Goal: Navigation & Orientation: Find specific page/section

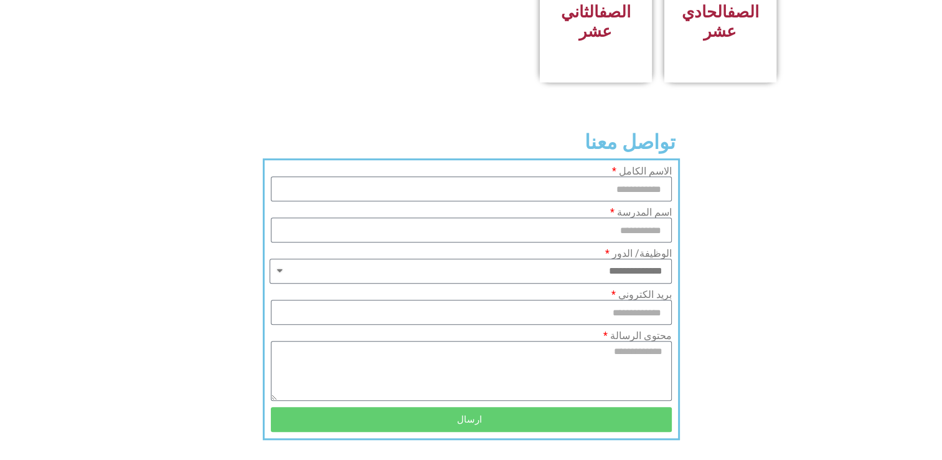
scroll to position [560, 0]
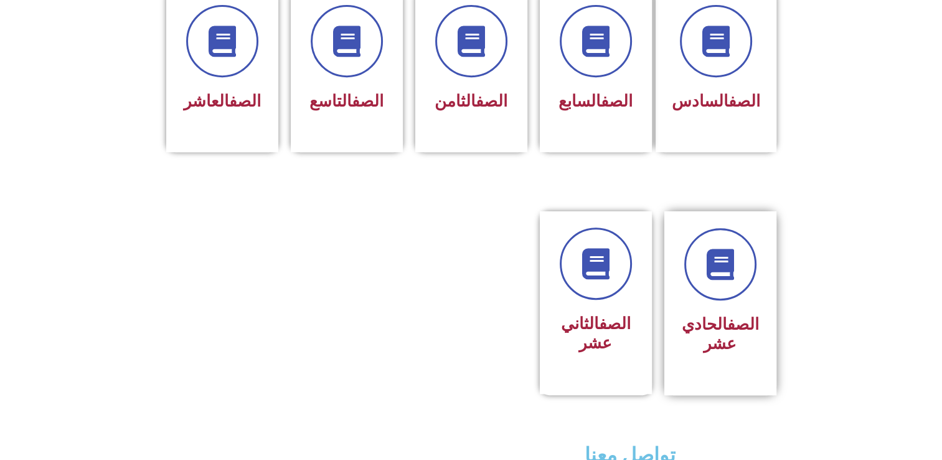
drag, startPoint x: 740, startPoint y: 299, endPoint x: 723, endPoint y: 298, distance: 16.9
click at [739, 314] on link "الصف" at bounding box center [743, 323] width 32 height 19
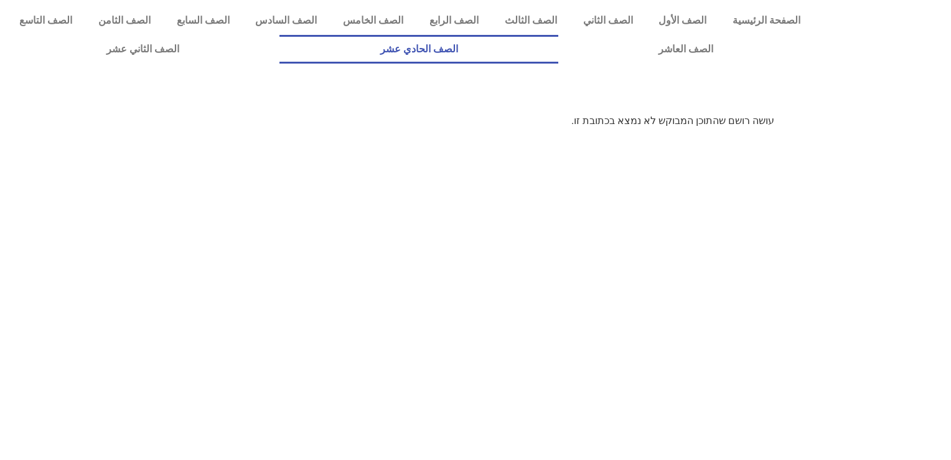
click at [558, 39] on link "الصف الحادي عشر" at bounding box center [419, 49] width 278 height 29
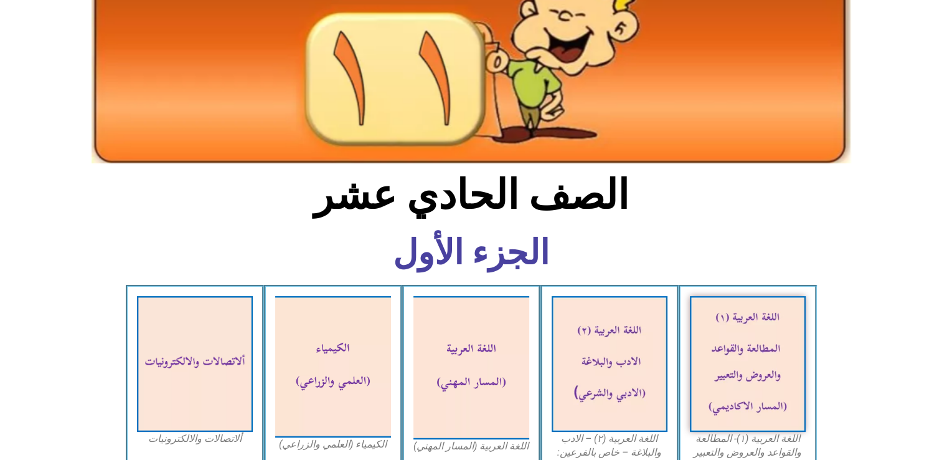
scroll to position [249, 0]
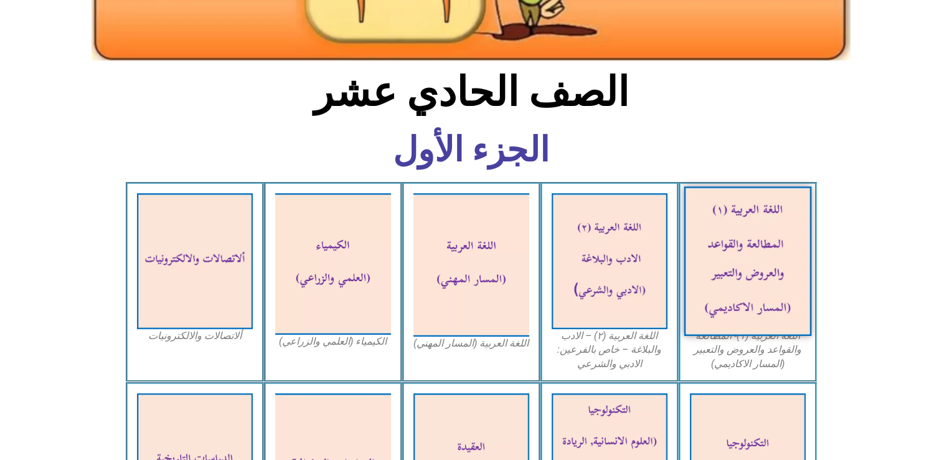
click at [782, 305] on img at bounding box center [748, 260] width 128 height 149
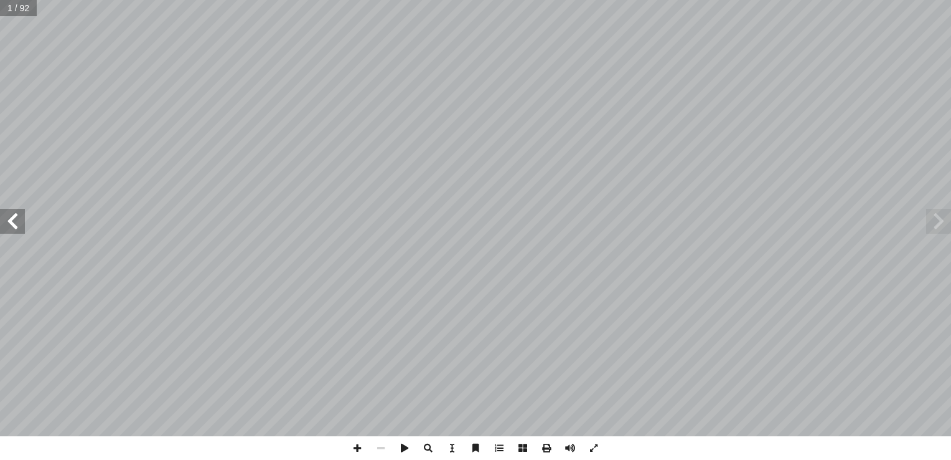
drag, startPoint x: 0, startPoint y: 225, endPoint x: 19, endPoint y: 214, distance: 22.3
click at [12, 216] on span at bounding box center [12, 221] width 25 height 25
click at [0, 113] on html "الصفحة الرئيسية الصف الأول الصف الثاني الصف الثالث الصف الرابع الصف الخامس الصف…" at bounding box center [475, 56] width 951 height 113
click at [22, 213] on span at bounding box center [12, 221] width 25 height 25
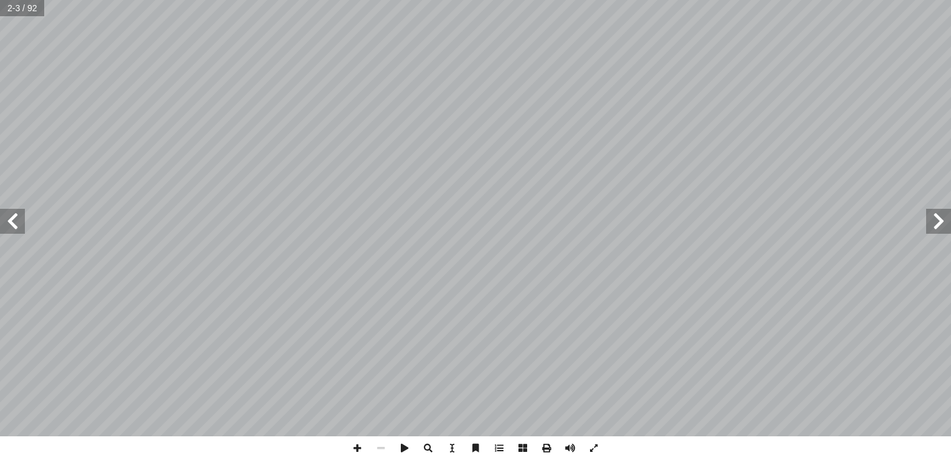
click at [15, 221] on span at bounding box center [12, 221] width 25 height 25
click at [6, 233] on span at bounding box center [12, 221] width 25 height 25
click at [587, 447] on span at bounding box center [594, 448] width 24 height 24
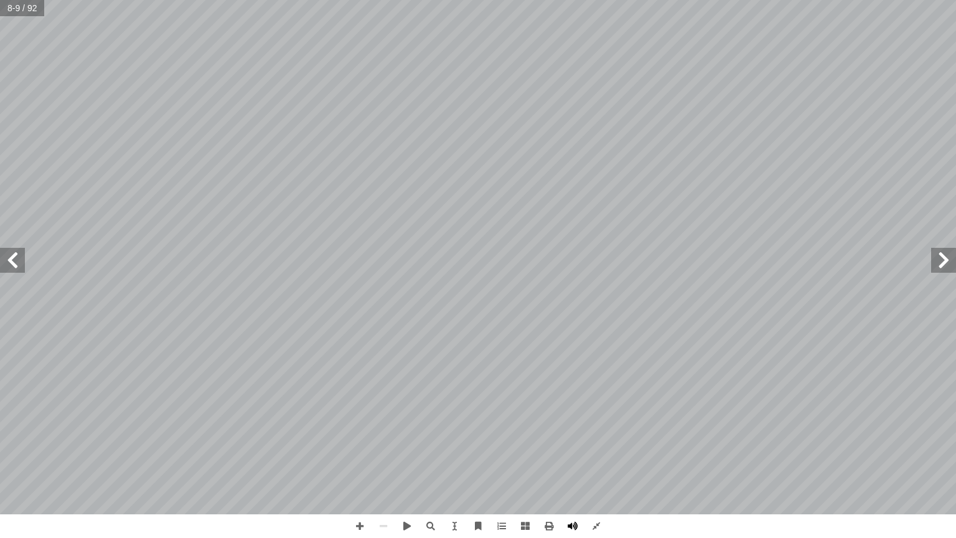
click at [571, 459] on span at bounding box center [573, 526] width 24 height 24
click at [575, 459] on span at bounding box center [573, 526] width 24 height 24
drag, startPoint x: 6, startPoint y: 264, endPoint x: 21, endPoint y: 260, distance: 15.4
click at [6, 263] on span at bounding box center [12, 260] width 25 height 25
click at [362, 459] on span at bounding box center [360, 526] width 24 height 24
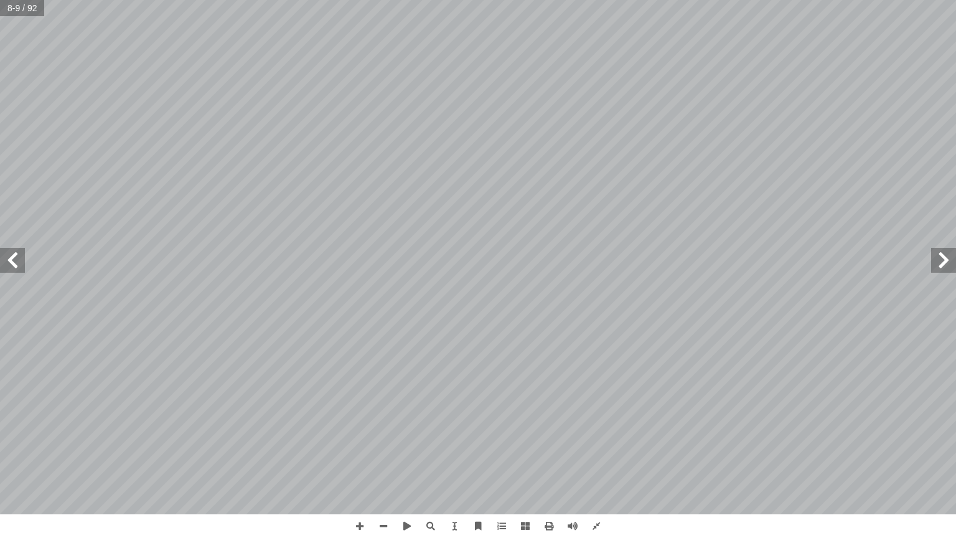
click at [0, 257] on span at bounding box center [12, 260] width 25 height 25
click at [591, 459] on span at bounding box center [597, 526] width 24 height 24
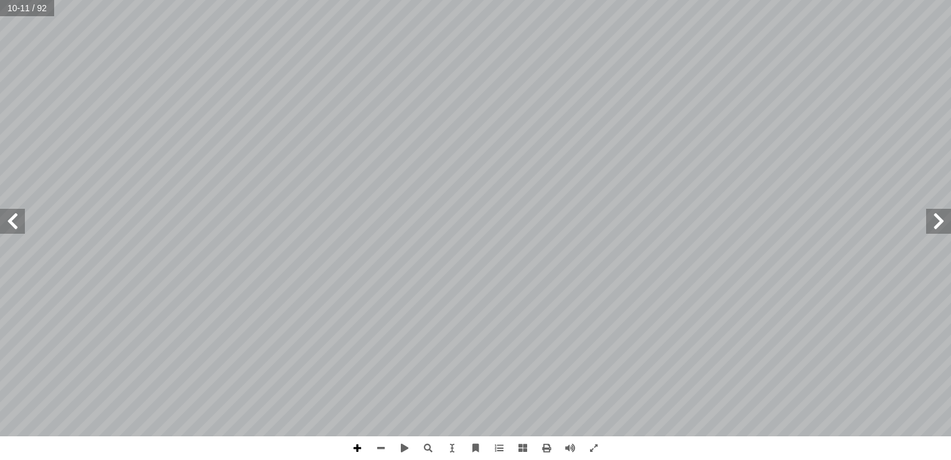
click at [359, 445] on span at bounding box center [358, 448] width 24 height 24
click at [574, 446] on span at bounding box center [571, 448] width 24 height 24
drag, startPoint x: 592, startPoint y: 441, endPoint x: 596, endPoint y: 489, distance: 47.5
click at [592, 442] on span at bounding box center [594, 448] width 24 height 24
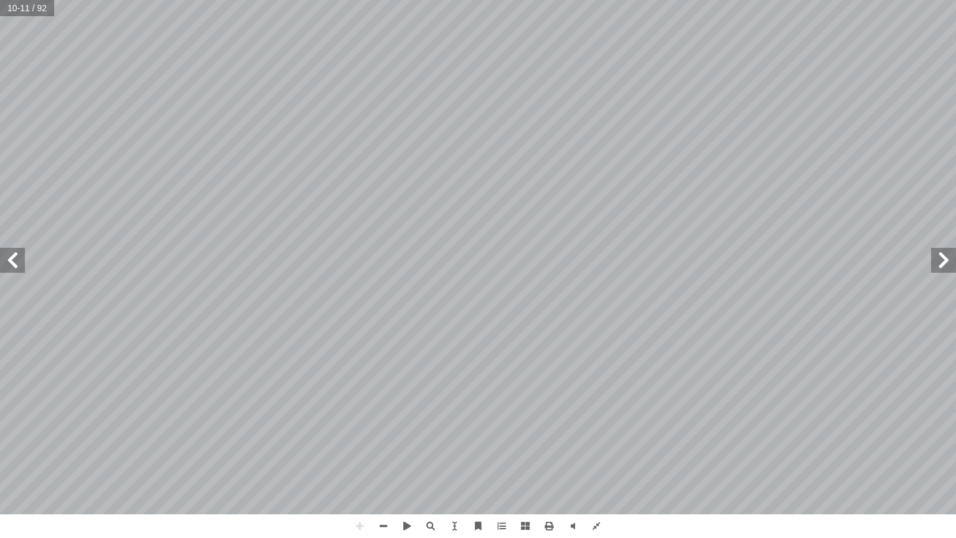
click at [684, 459] on div "6 ڭ ۇ ۇ ۆ ۆ ۈ ۈ ٷ ۋ ۋ ى ئا ئا ې ېى ۅ ۉ ۉ ې ې ۅ ئۇ ئۇئۆ ئۆ ئۈ ئۈئې ئې ئې ئو ئەئە…" at bounding box center [478, 269] width 956 height 538
